Goal: Information Seeking & Learning: Learn about a topic

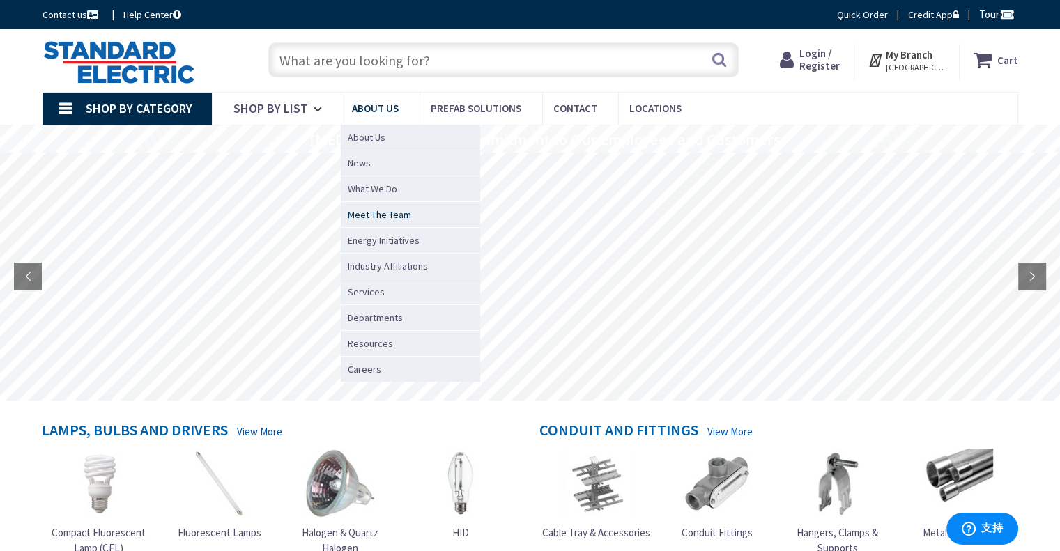
click at [374, 208] on span "Meet The Team" at bounding box center [379, 215] width 63 height 14
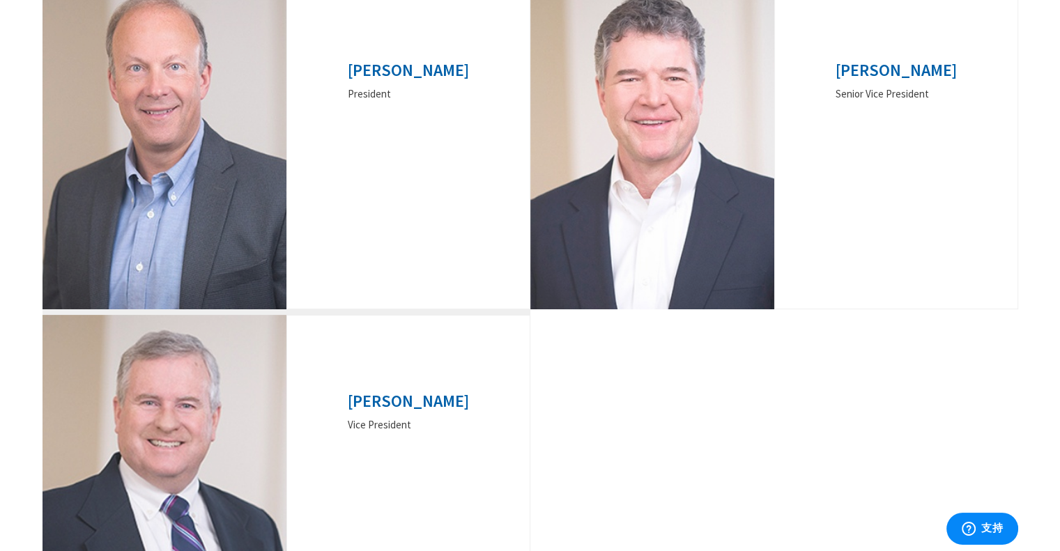
scroll to position [279, 0]
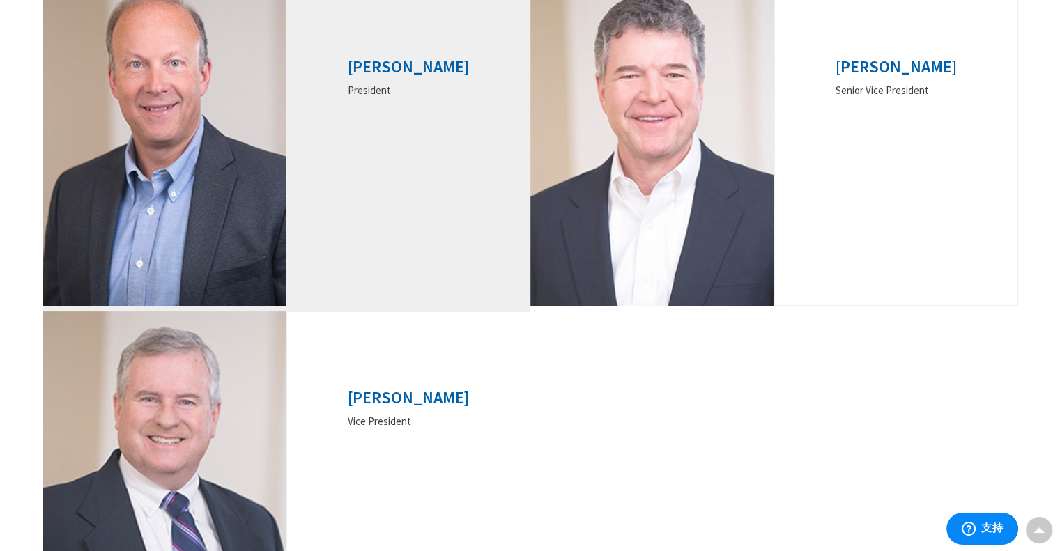
click at [390, 86] on div "President" at bounding box center [408, 91] width 121 height 15
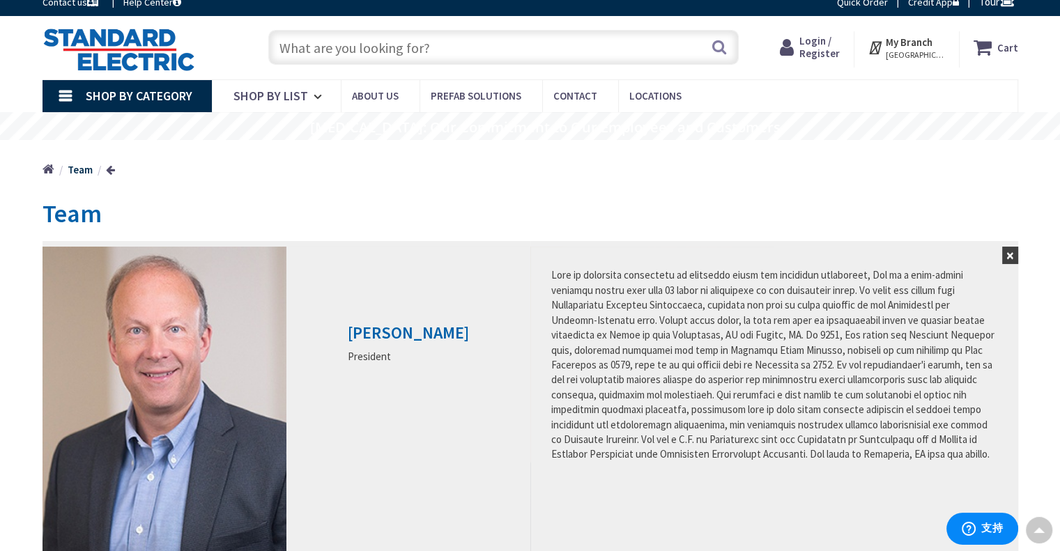
scroll to position [0, 0]
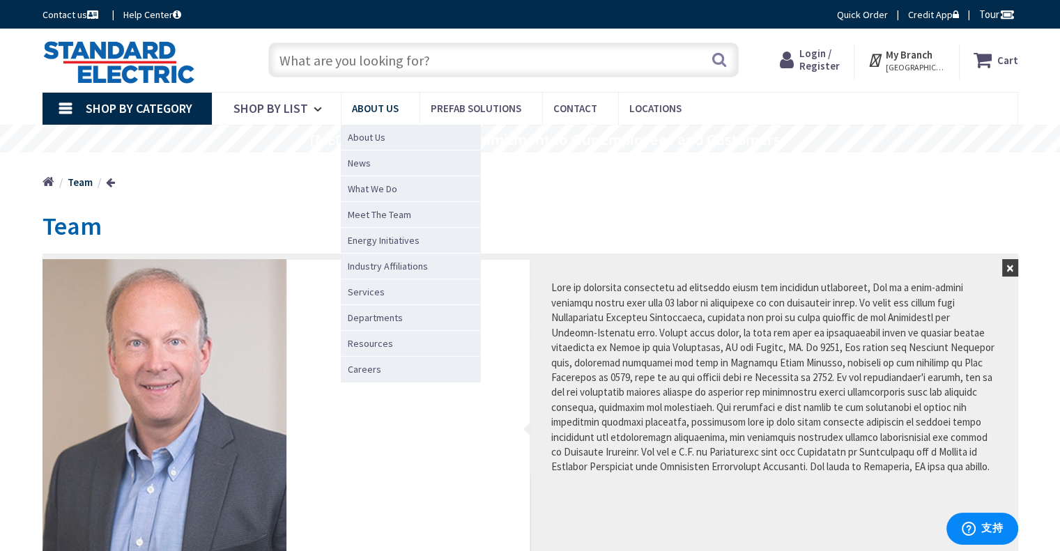
click at [382, 102] on span "About Us" at bounding box center [375, 108] width 47 height 13
click at [362, 128] on link "About Us" at bounding box center [410, 137] width 139 height 26
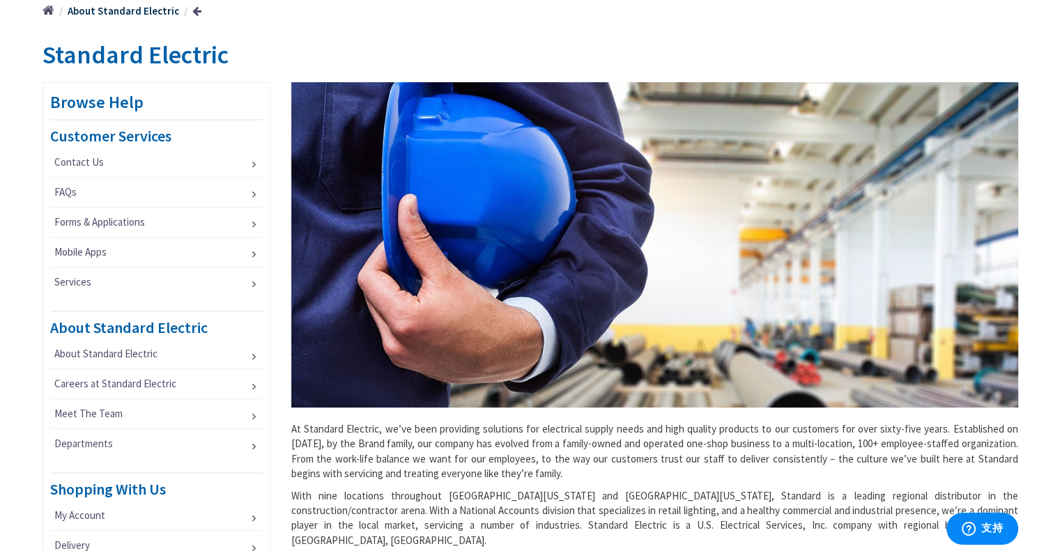
scroll to position [418, 0]
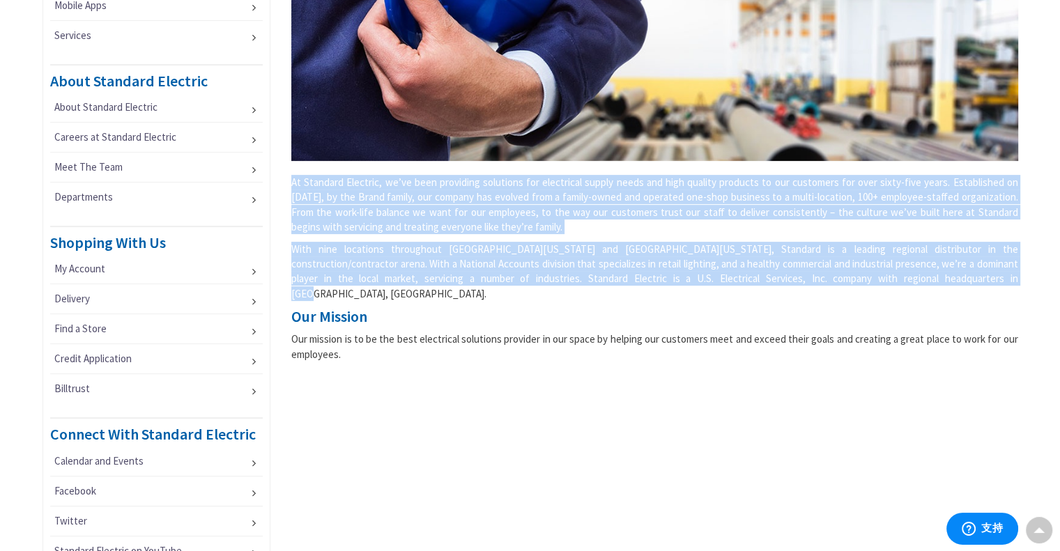
drag, startPoint x: 291, startPoint y: 181, endPoint x: 928, endPoint y: 275, distance: 644.0
click at [928, 275] on div "At Standard Electric, we’ve been providing solutions for electrical supply need…" at bounding box center [655, 102] width 748 height 533
copy div "At Standard Electric, we’ve been providing solutions for electrical supply need…"
